Goal: Find specific page/section: Find specific page/section

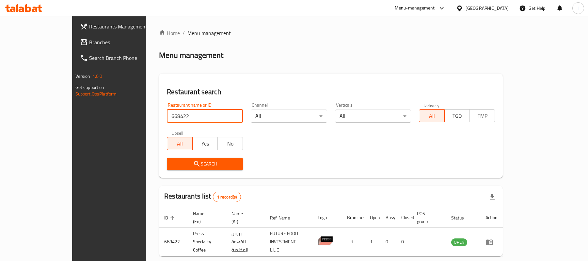
scroll to position [18, 0]
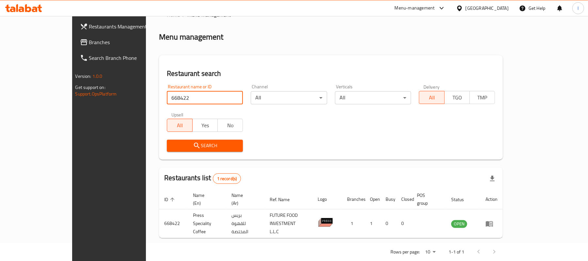
click at [89, 40] on span "Branches" at bounding box center [127, 42] width 76 height 8
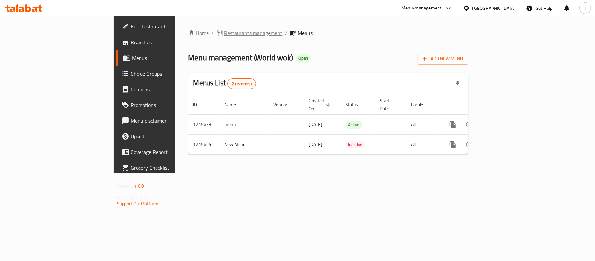
click at [224, 34] on span "Restaurants management" at bounding box center [253, 33] width 58 height 8
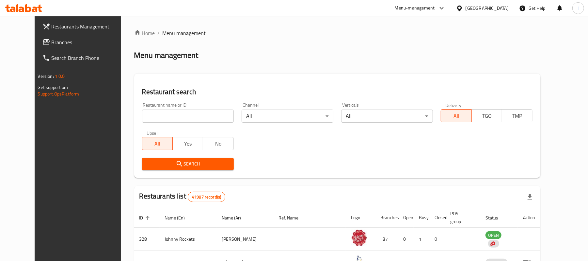
click at [166, 113] on input "search" at bounding box center [188, 115] width 92 height 13
paste input "682671"
type input "682671"
click button "Search" at bounding box center [188, 164] width 92 height 12
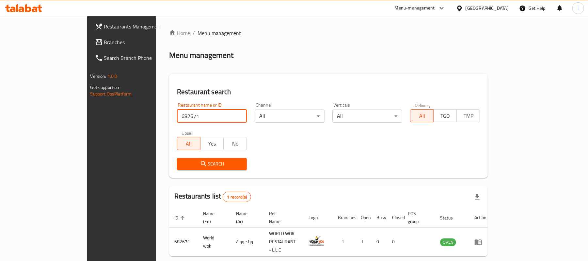
click at [104, 42] on span "Branches" at bounding box center [142, 42] width 76 height 8
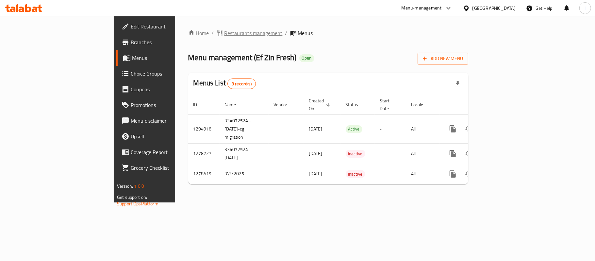
click at [224, 29] on span "Restaurants management" at bounding box center [253, 33] width 58 height 8
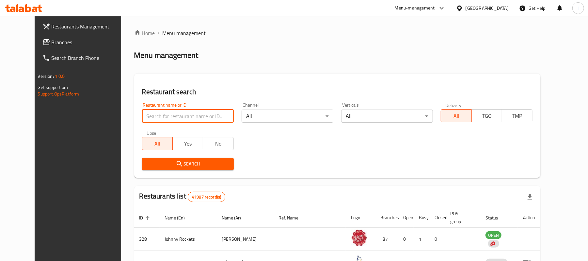
click at [167, 114] on input "search" at bounding box center [188, 115] width 92 height 13
paste input "630711"
type input "630711"
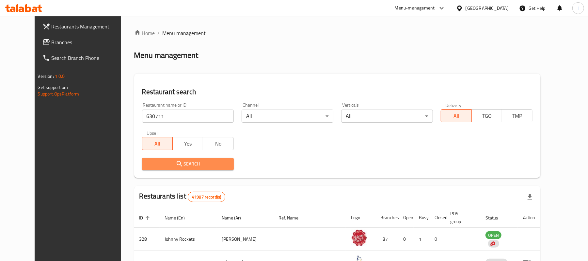
click at [197, 160] on span "Search" at bounding box center [187, 164] width 81 height 8
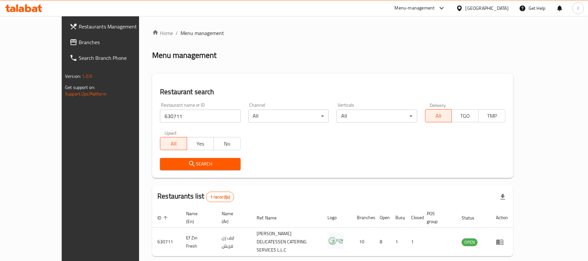
click at [79, 40] on span "Branches" at bounding box center [117, 42] width 76 height 8
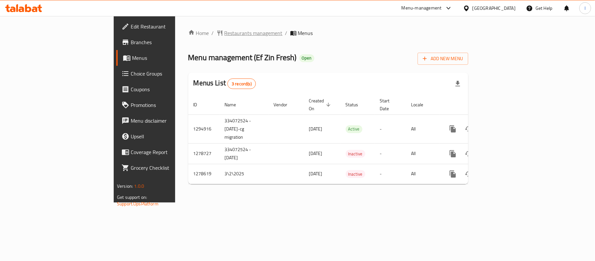
click at [224, 33] on span "Restaurants management" at bounding box center [253, 33] width 58 height 8
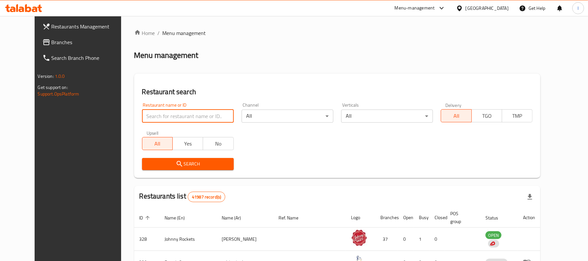
click at [153, 116] on input "search" at bounding box center [188, 115] width 92 height 13
paste input "630711"
type input "630711"
click at [195, 158] on button "Search" at bounding box center [188, 164] width 92 height 12
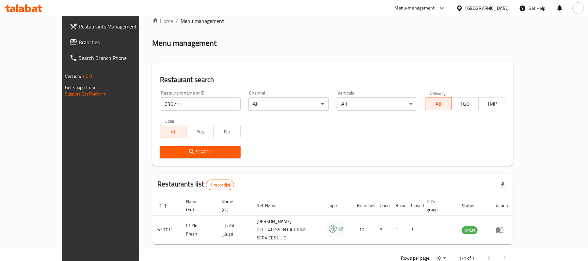
scroll to position [18, 0]
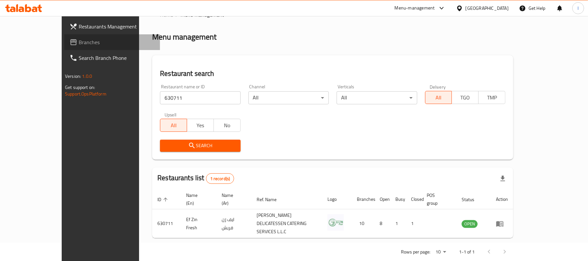
click at [79, 45] on span "Branches" at bounding box center [117, 42] width 76 height 8
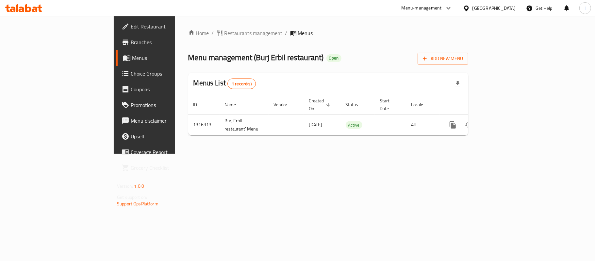
click at [188, 38] on div "Home / Restaurants management / Menus Menu management ( Burj Erbil restaurant )…" at bounding box center [328, 84] width 280 height 111
click at [224, 30] on span "Restaurants management" at bounding box center [253, 33] width 58 height 8
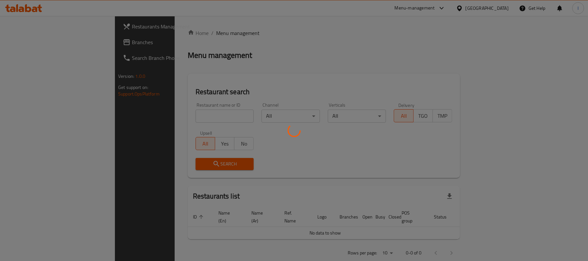
click at [166, 111] on div at bounding box center [294, 130] width 588 height 261
click at [142, 116] on div at bounding box center [294, 130] width 588 height 261
click at [219, 65] on div at bounding box center [294, 130] width 588 height 261
drag, startPoint x: 172, startPoint y: 116, endPoint x: 146, endPoint y: 114, distance: 26.9
click at [172, 117] on div at bounding box center [294, 130] width 588 height 261
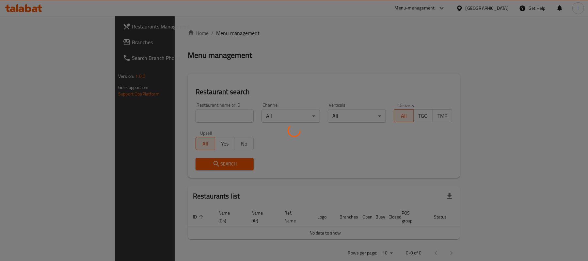
click at [146, 114] on div at bounding box center [294, 130] width 588 height 261
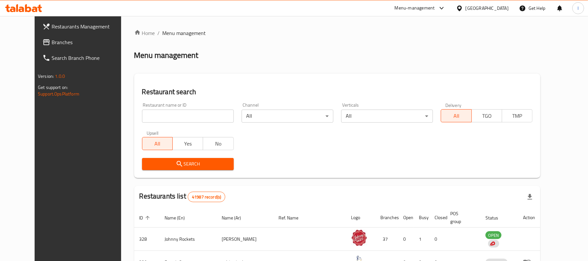
click at [201, 70] on div at bounding box center [294, 130] width 588 height 261
click at [152, 113] on input "search" at bounding box center [188, 115] width 92 height 13
paste input "707569"
type input "707569"
click at [169, 160] on span "Search" at bounding box center [187, 164] width 81 height 8
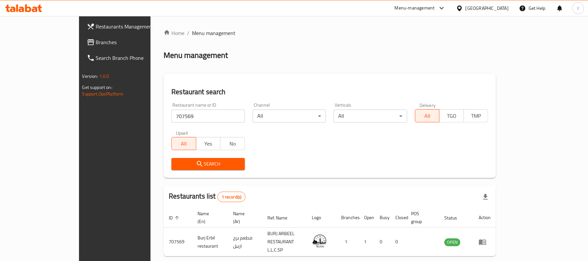
click at [96, 42] on span "Branches" at bounding box center [134, 42] width 76 height 8
